Goal: Transaction & Acquisition: Purchase product/service

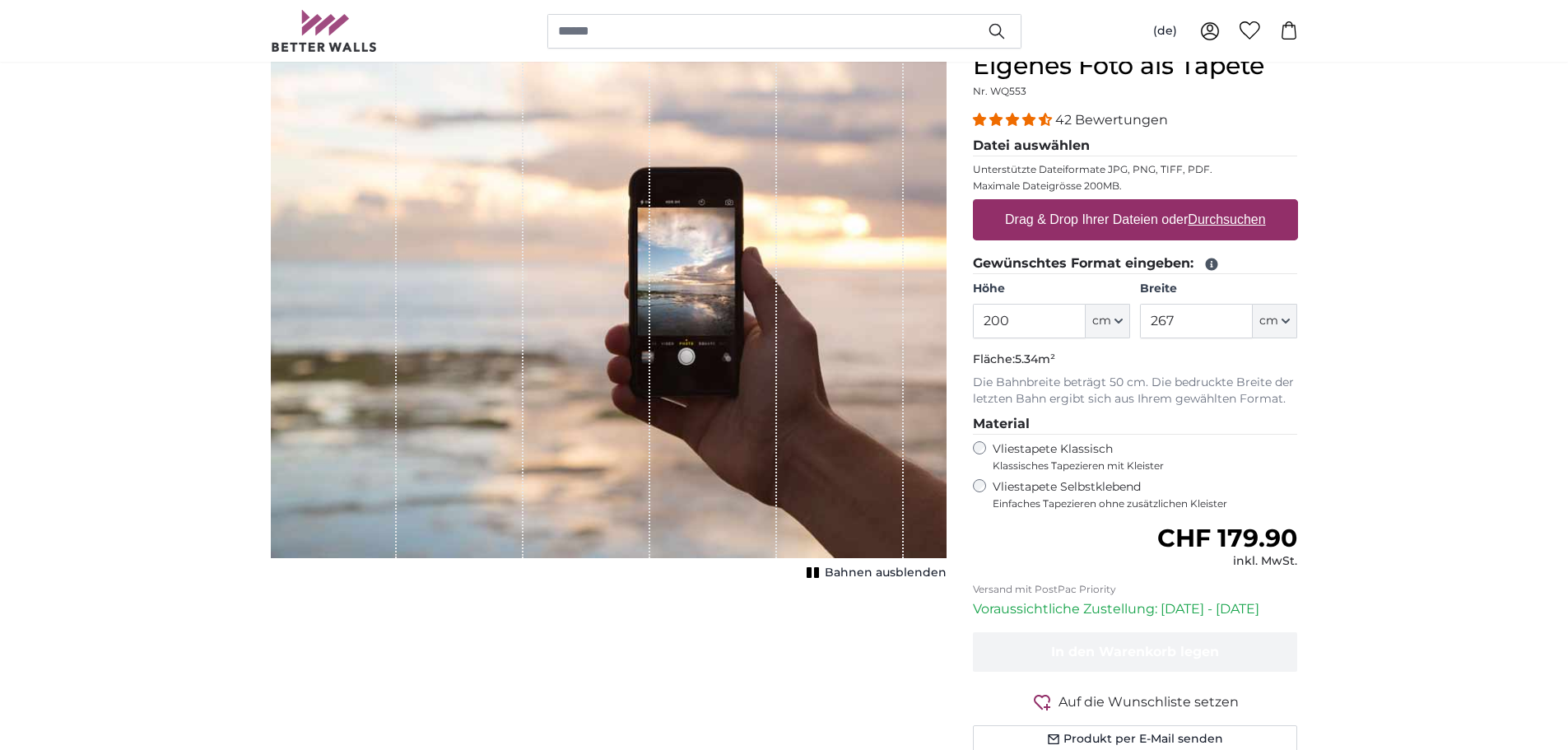
scroll to position [165, 0]
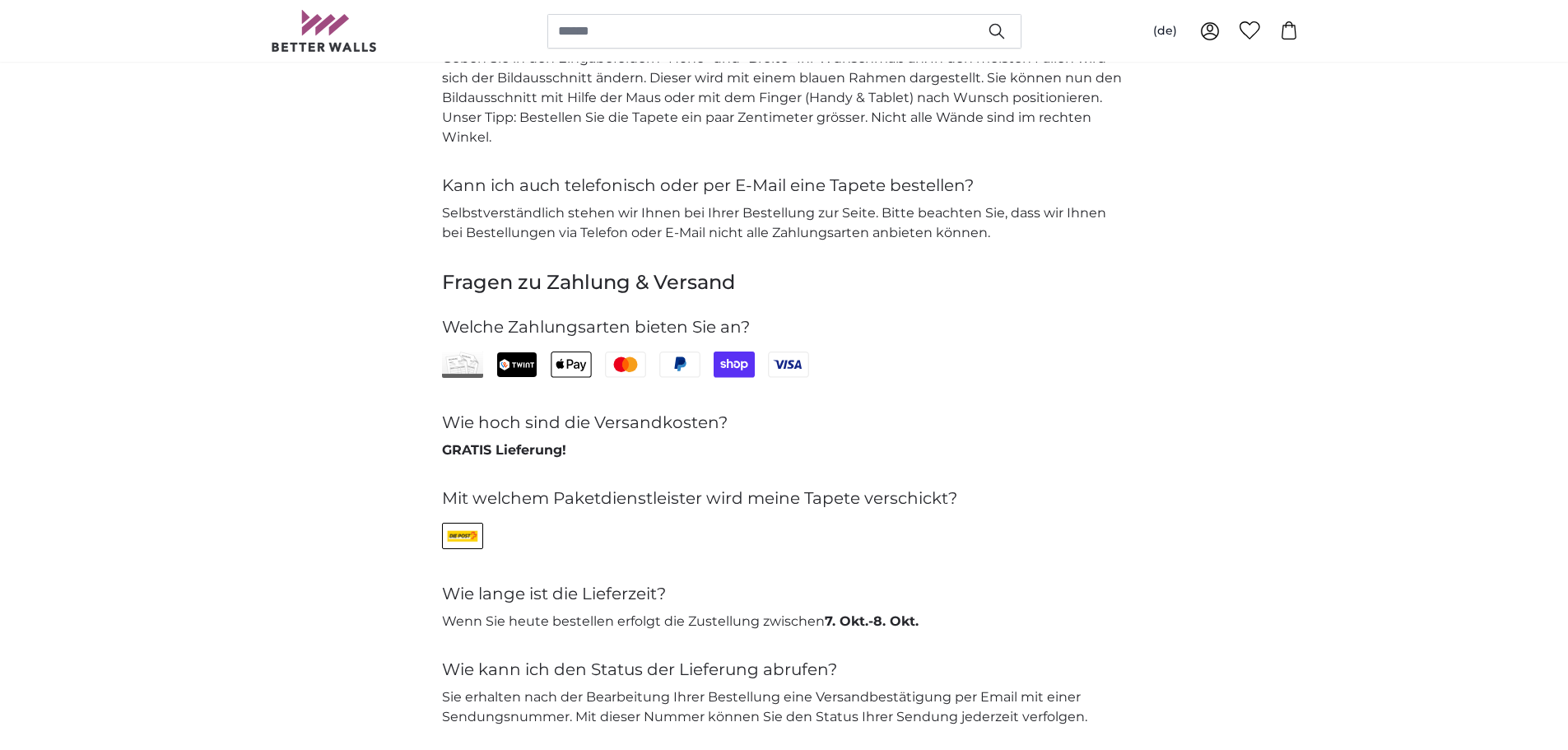
scroll to position [3377, 0]
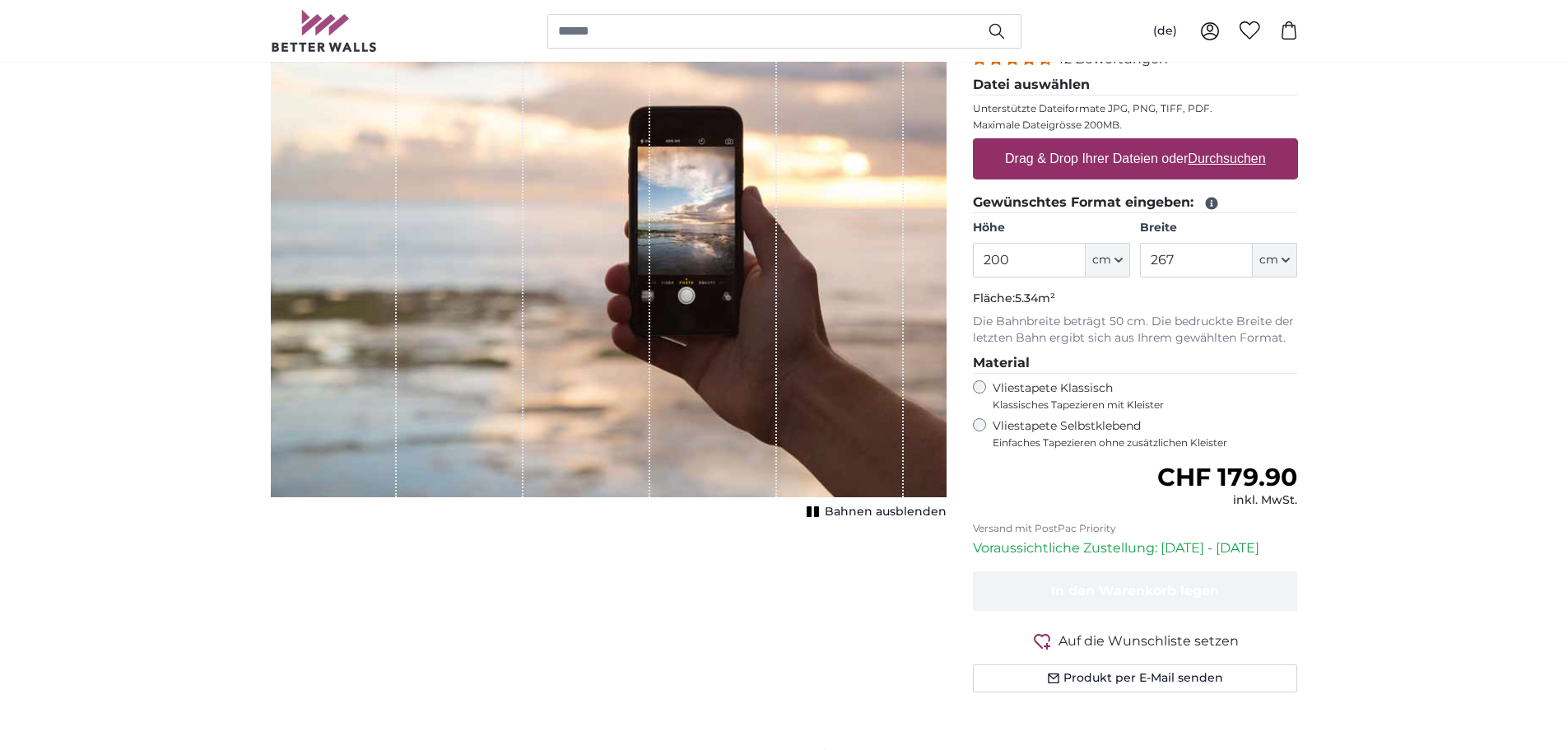
scroll to position [247, 0]
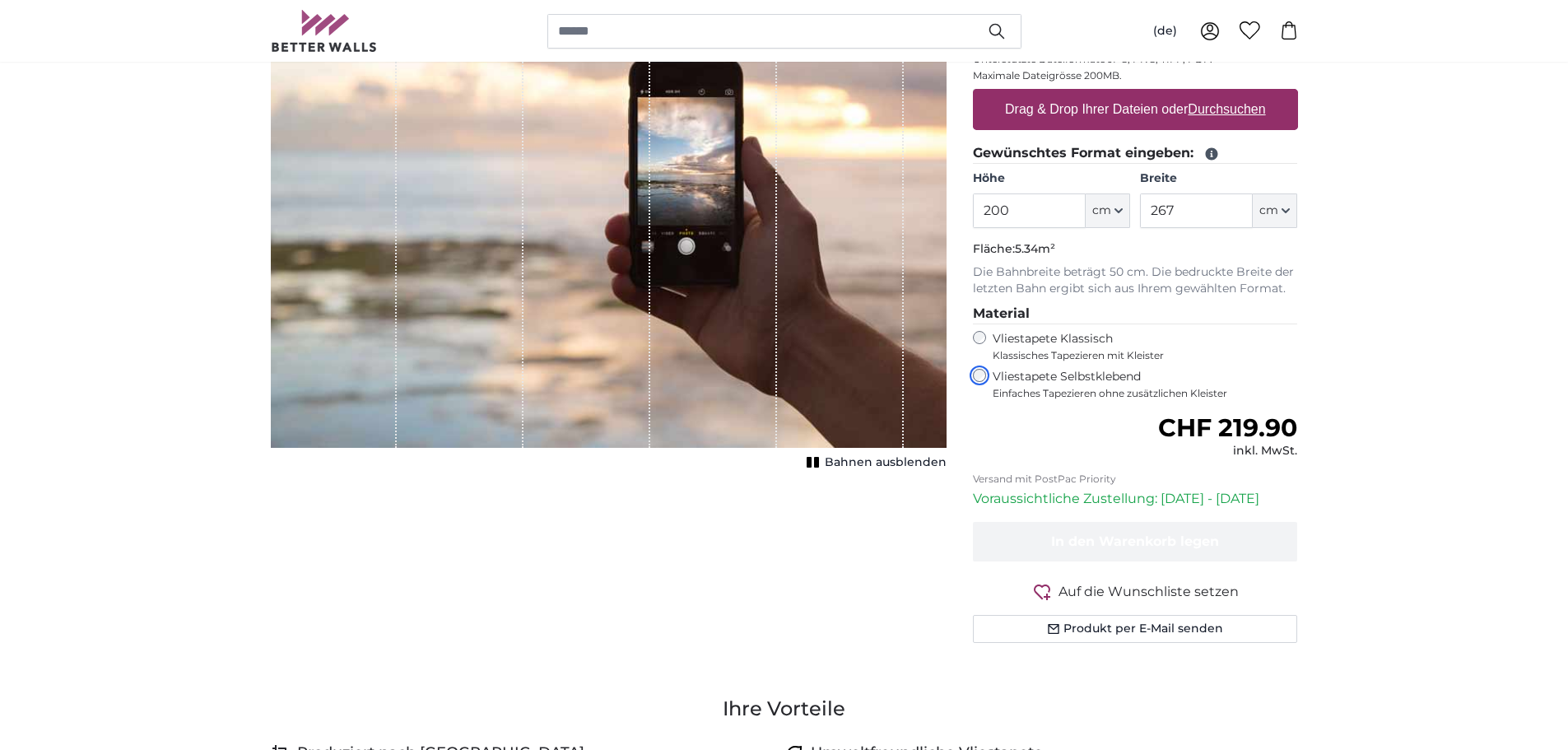
scroll to position [165, 0]
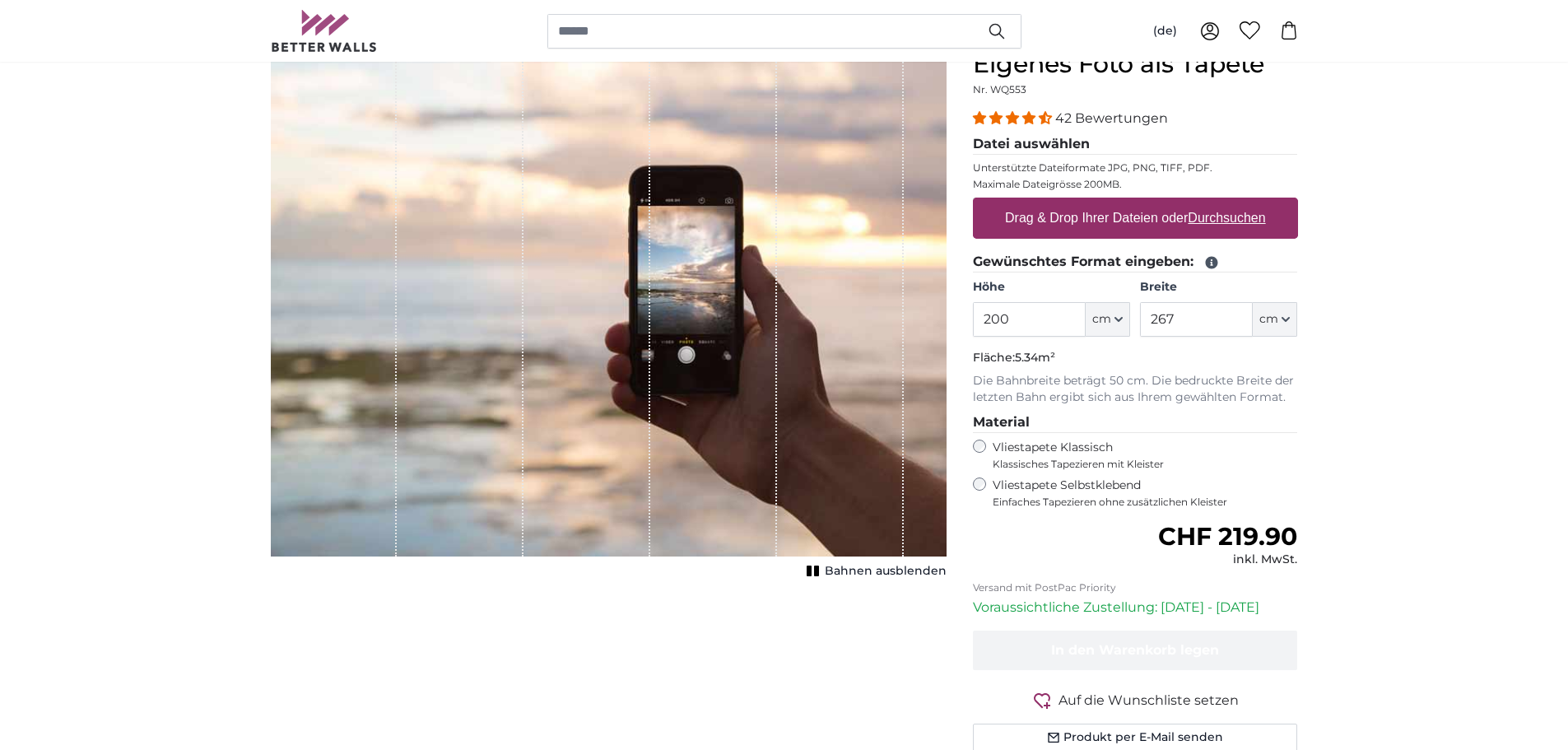
click at [855, 568] on span "Bahnen ausblenden" at bounding box center [886, 572] width 122 height 17
click at [855, 568] on span "Bahnen einblenden" at bounding box center [886, 572] width 121 height 17
